Goal: Find contact information: Find contact information

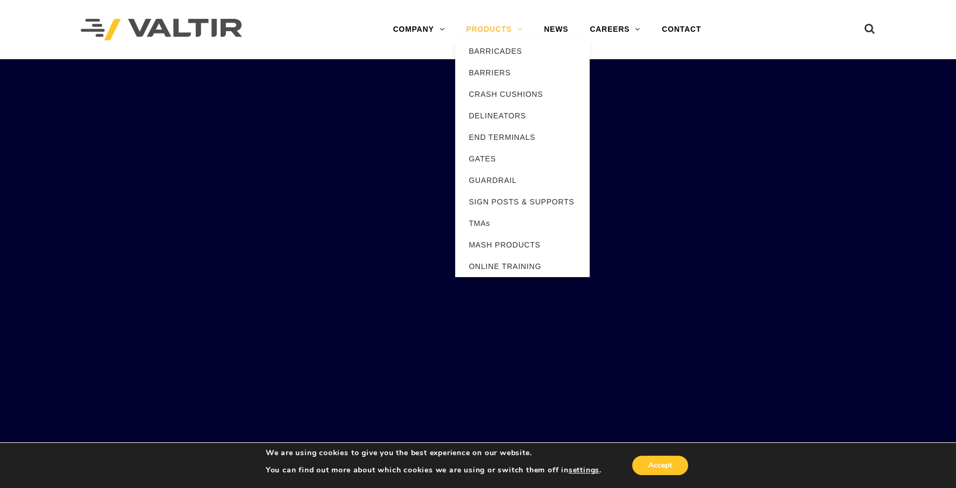
drag, startPoint x: 0, startPoint y: 0, endPoint x: 506, endPoint y: 30, distance: 507.0
click at [506, 30] on link "PRODUCTS" at bounding box center [494, 30] width 78 height 22
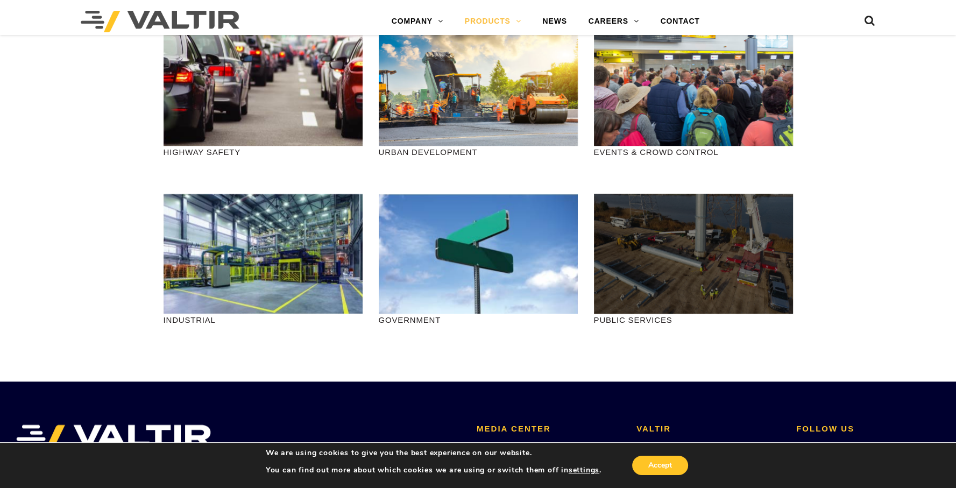
scroll to position [1291, 0]
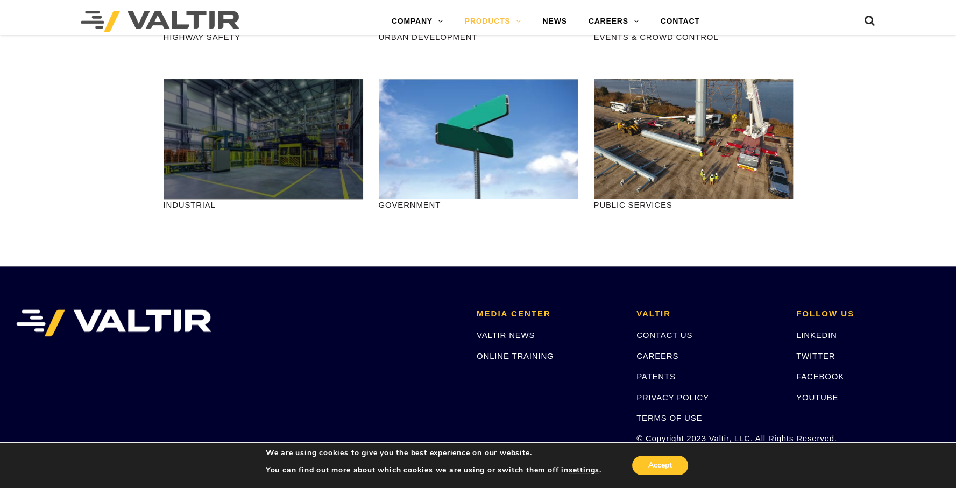
click at [228, 126] on div at bounding box center [262, 139] width 199 height 120
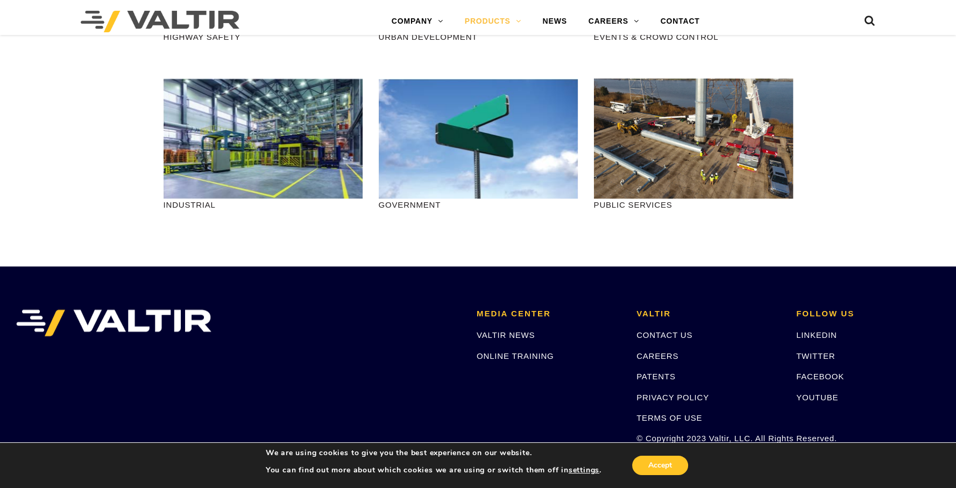
click at [182, 211] on p "INDUSTRIAL" at bounding box center [262, 204] width 199 height 12
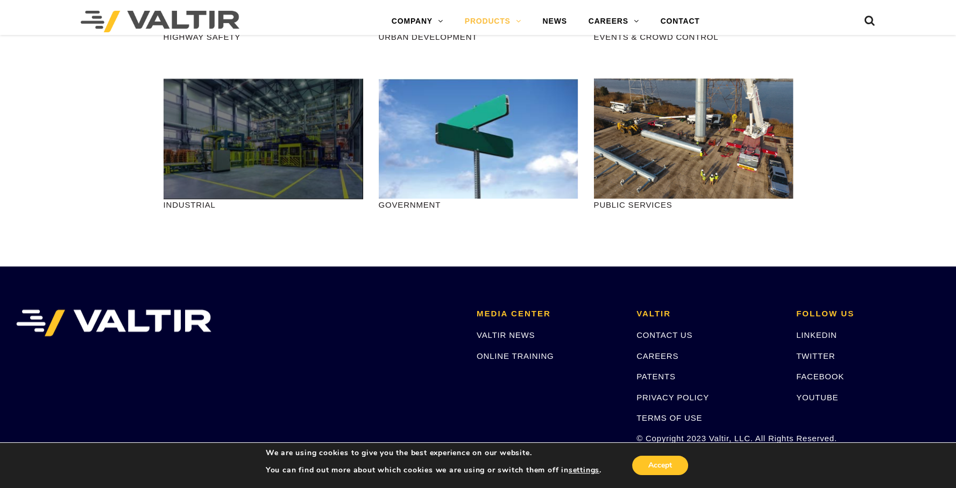
click at [258, 167] on div at bounding box center [262, 139] width 199 height 120
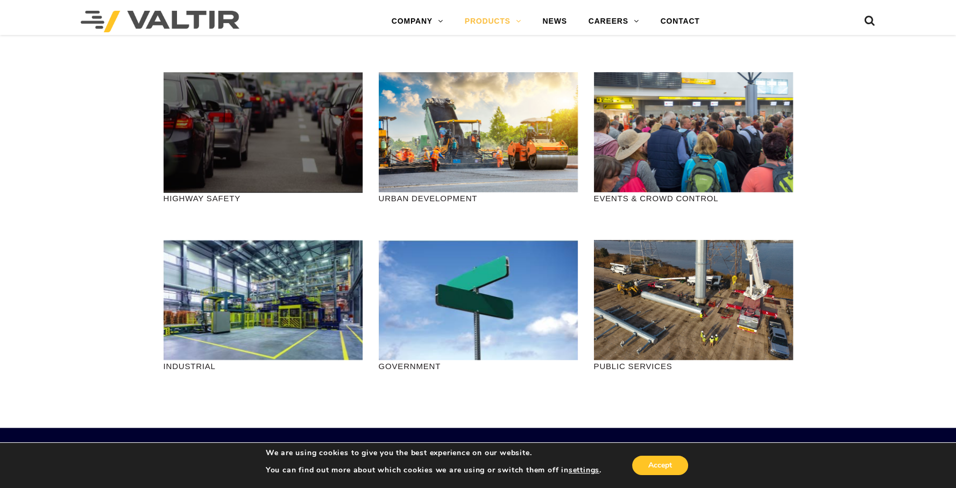
scroll to position [1395, 0]
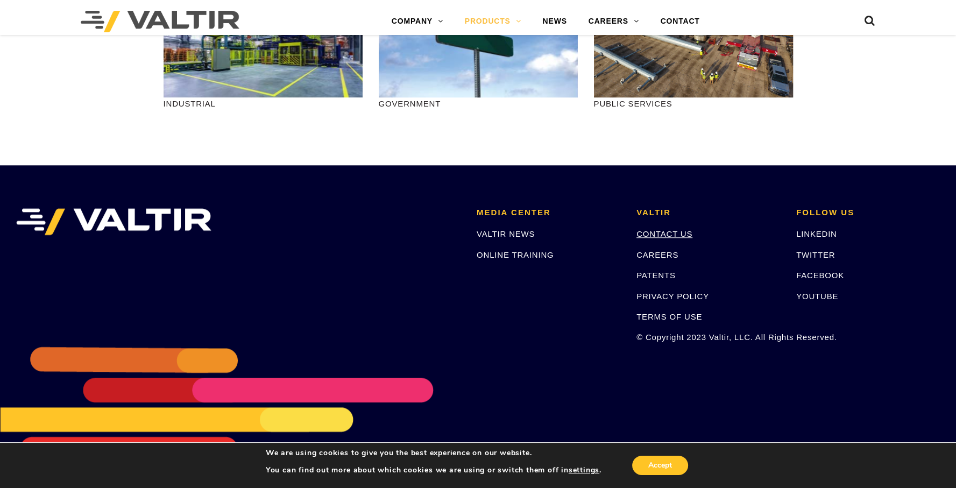
click at [680, 236] on link "CONTACT US" at bounding box center [664, 233] width 56 height 9
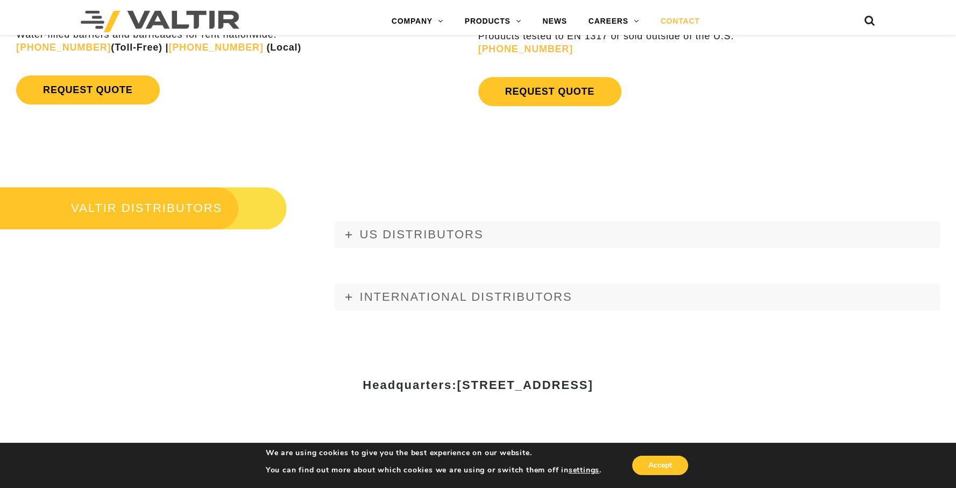
scroll to position [1474, 0]
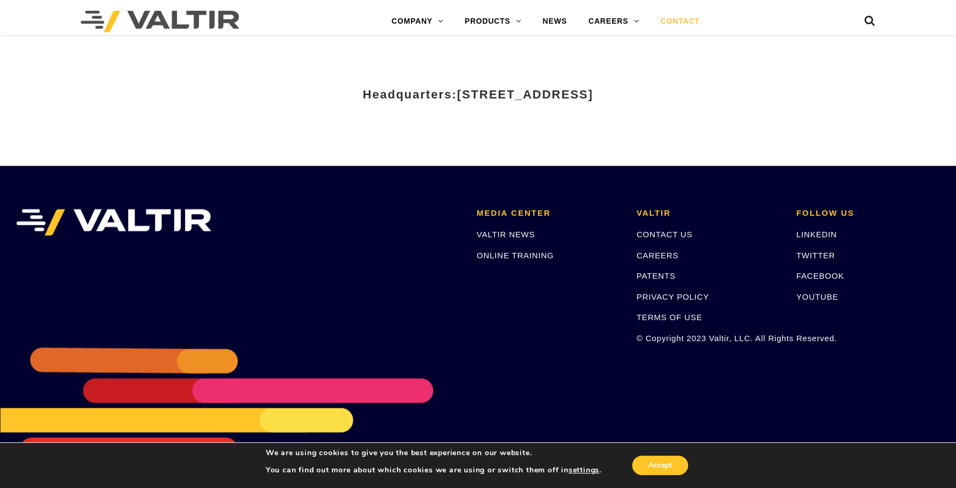
drag, startPoint x: 352, startPoint y: 92, endPoint x: 703, endPoint y: 99, distance: 351.8
click at [593, 99] on span "[STREET_ADDRESS]" at bounding box center [525, 94] width 136 height 13
copy span "[STREET_ADDRESS]"
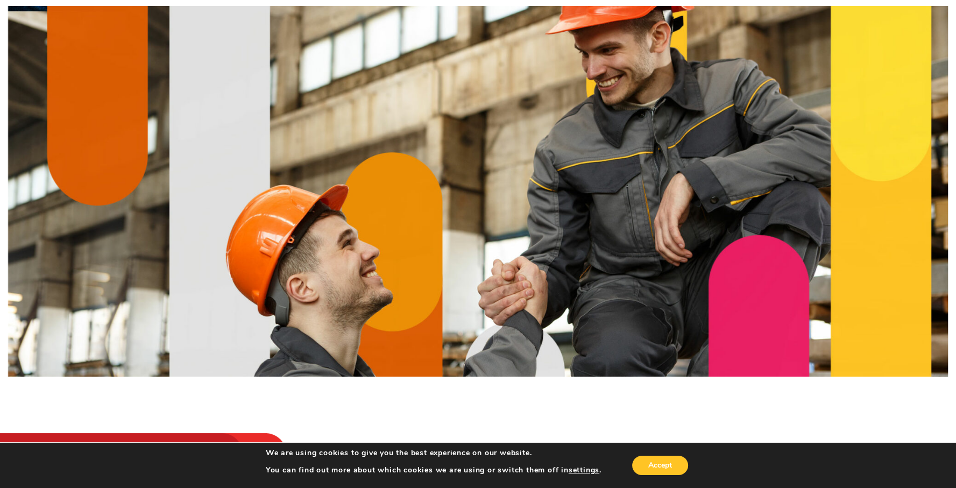
scroll to position [0, 0]
